Goal: Task Accomplishment & Management: Manage account settings

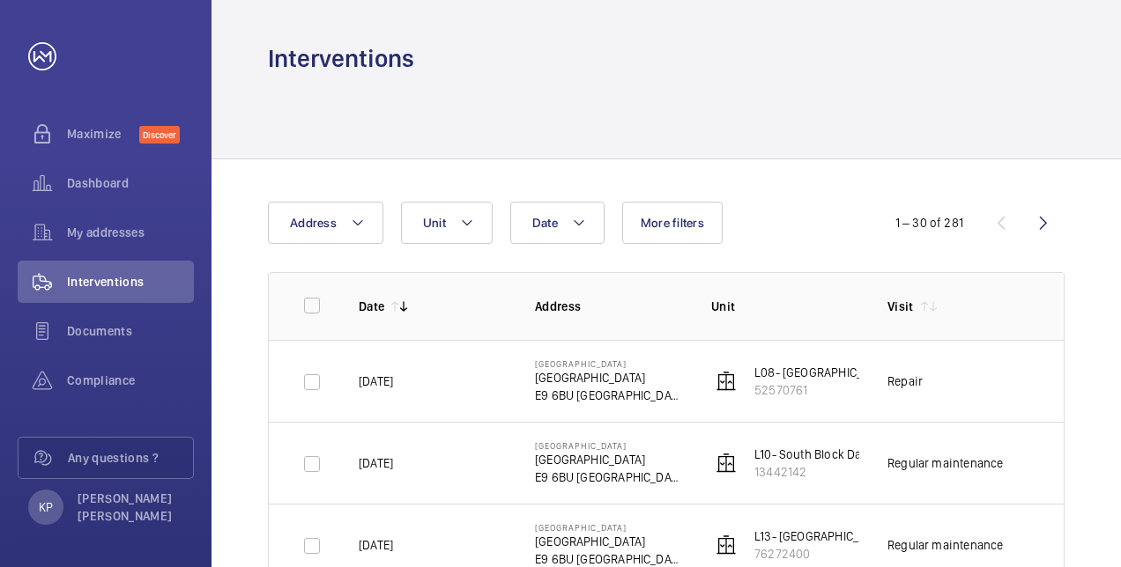
click at [599, 76] on div "Interventions Date Address Unit More filters 1 – 30 of 281 Date Address Unit Vi…" at bounding box center [665, 283] width 909 height 567
click at [57, 507] on div "KP" at bounding box center [45, 507] width 35 height 35
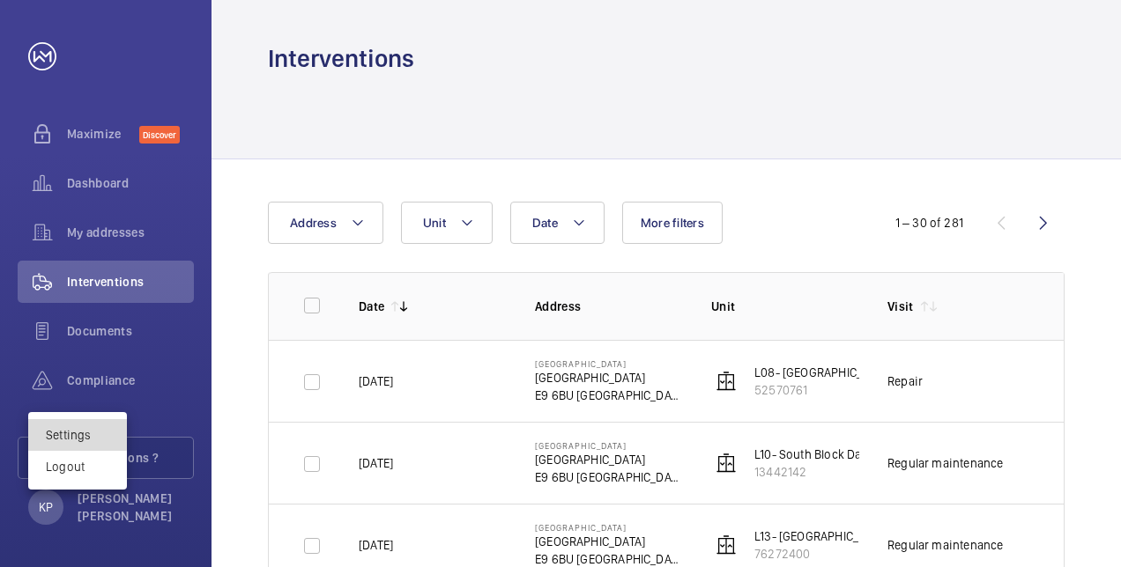
click at [76, 434] on link "Settings" at bounding box center [68, 435] width 45 height 14
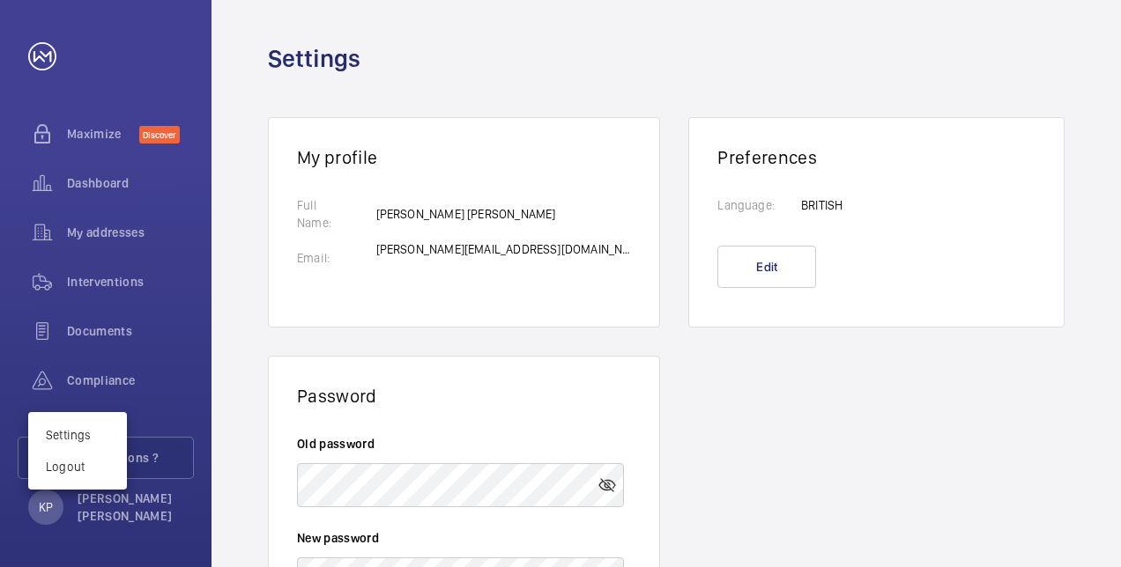
click at [596, 472] on div at bounding box center [560, 283] width 1121 height 567
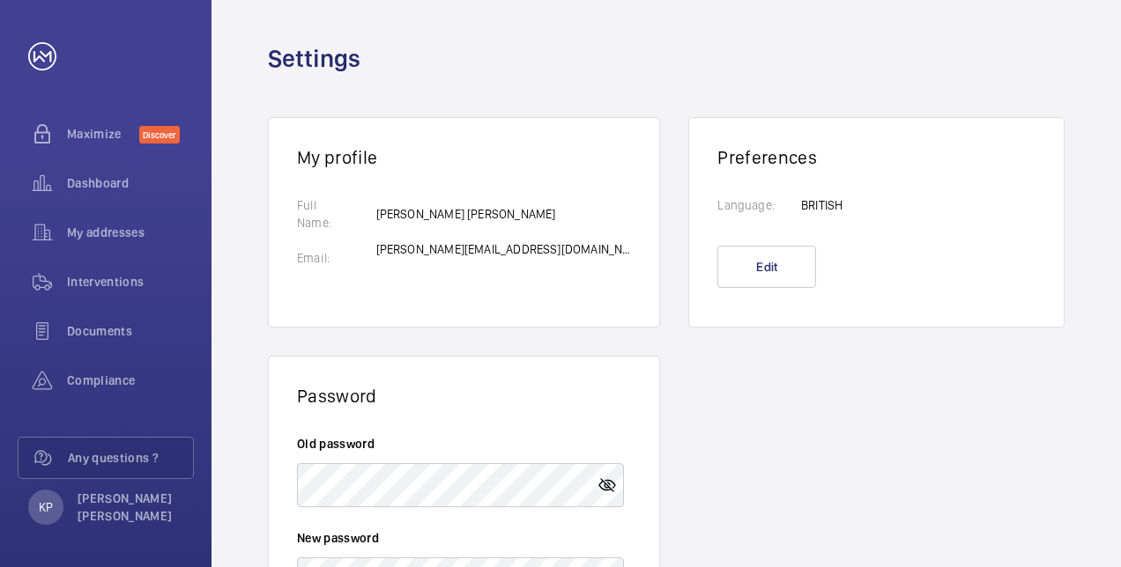
click at [597, 475] on mat-icon at bounding box center [607, 485] width 21 height 21
click at [602, 475] on mat-icon at bounding box center [607, 485] width 21 height 21
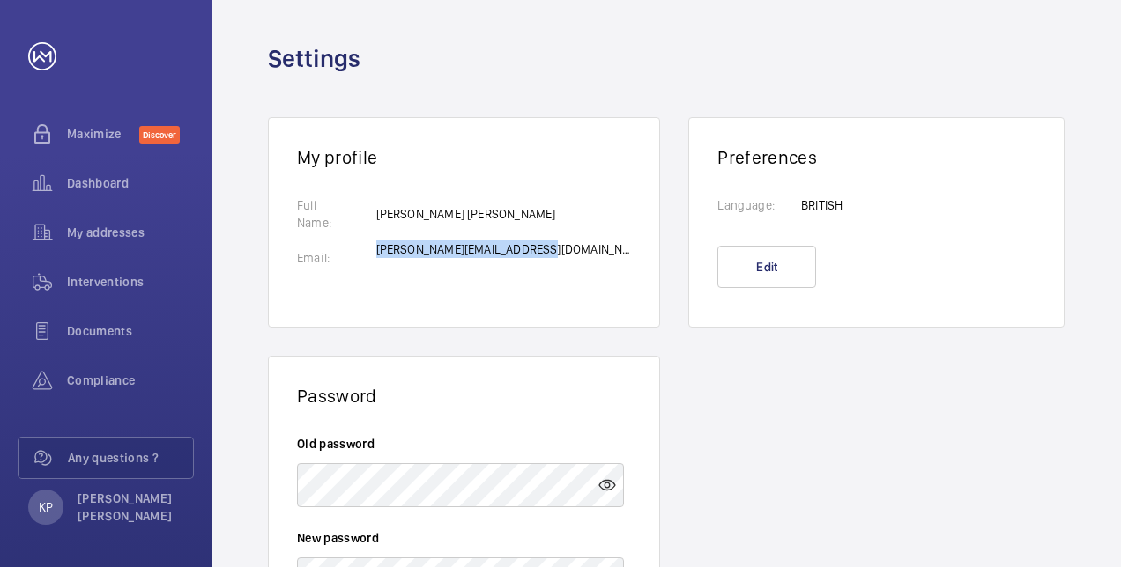
drag, startPoint x: 546, startPoint y: 234, endPoint x: 381, endPoint y: 247, distance: 166.1
click at [381, 247] on p "[PERSON_NAME][EMAIL_ADDRESS][DOMAIN_NAME]" at bounding box center [504, 250] width 256 height 18
copy p "[PERSON_NAME][EMAIL_ADDRESS][DOMAIN_NAME]"
